Goal: Book appointment/travel/reservation

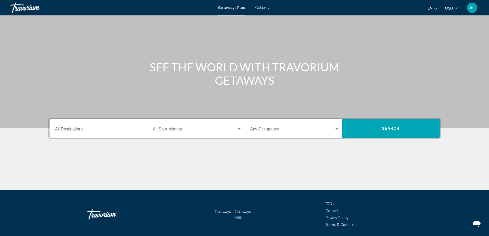
scroll to position [43, 0]
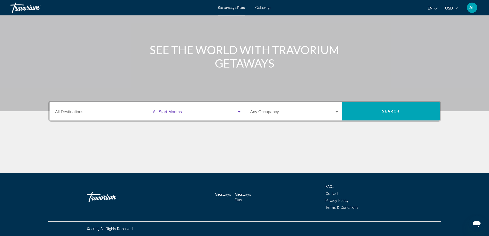
click at [172, 111] on span "Search widget" at bounding box center [195, 113] width 84 height 5
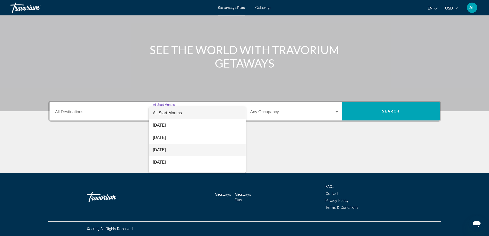
scroll to position [26, 0]
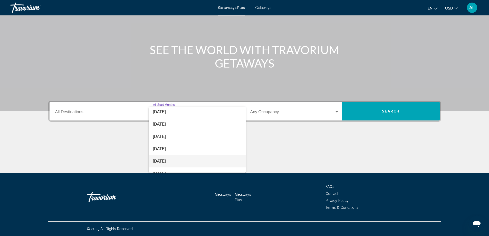
click at [169, 161] on span "[DATE]" at bounding box center [197, 161] width 89 height 12
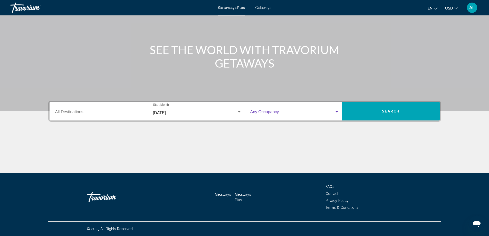
click at [287, 112] on span "Search widget" at bounding box center [292, 113] width 84 height 5
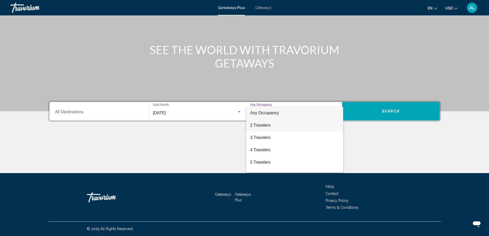
click at [265, 125] on span "2 Travelers" at bounding box center [294, 125] width 89 height 12
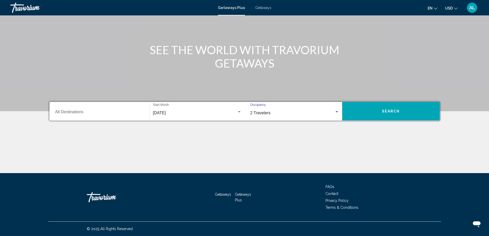
click at [403, 112] on button "Search" at bounding box center [391, 111] width 98 height 18
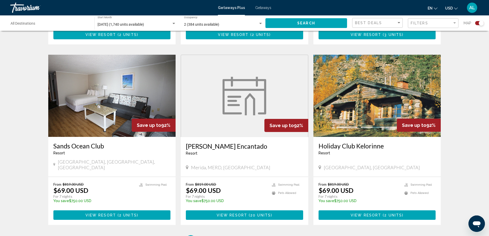
scroll to position [745, 0]
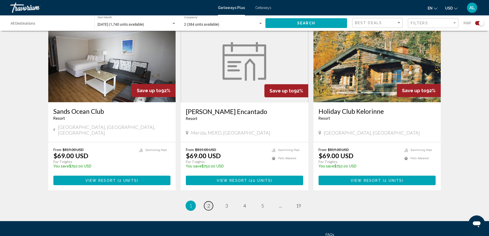
click at [209, 203] on span "2" at bounding box center [208, 206] width 3 height 6
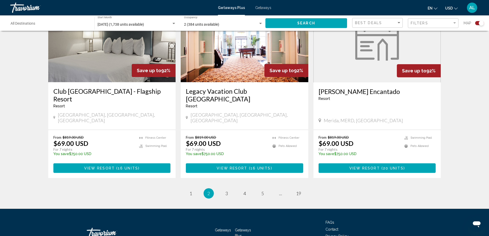
scroll to position [761, 0]
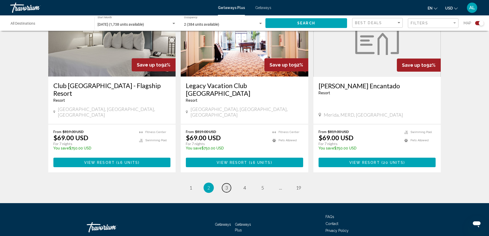
click at [227, 185] on span "3" at bounding box center [226, 188] width 3 height 6
